Goal: Find specific page/section: Find specific page/section

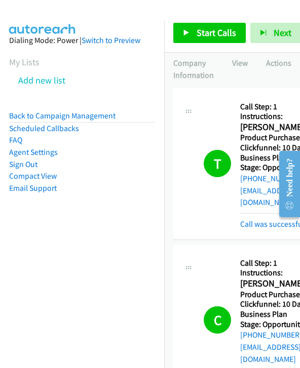
scroll to position [2559, 0]
